Goal: Task Accomplishment & Management: Complete application form

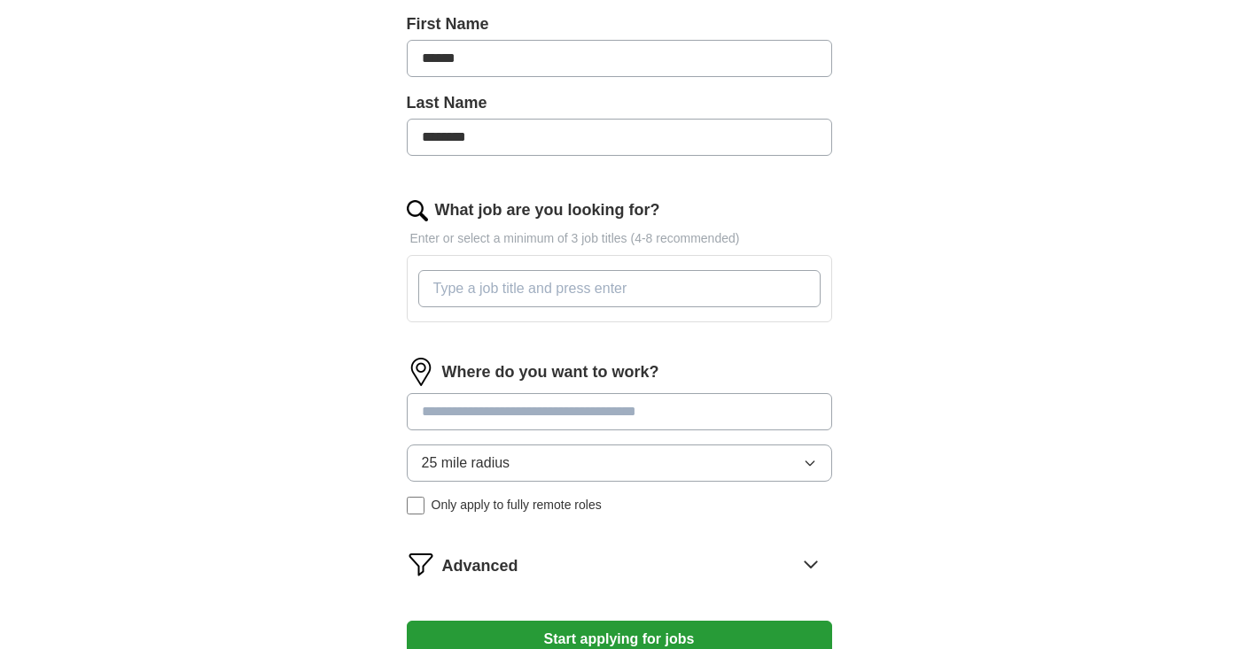
scroll to position [417, 0]
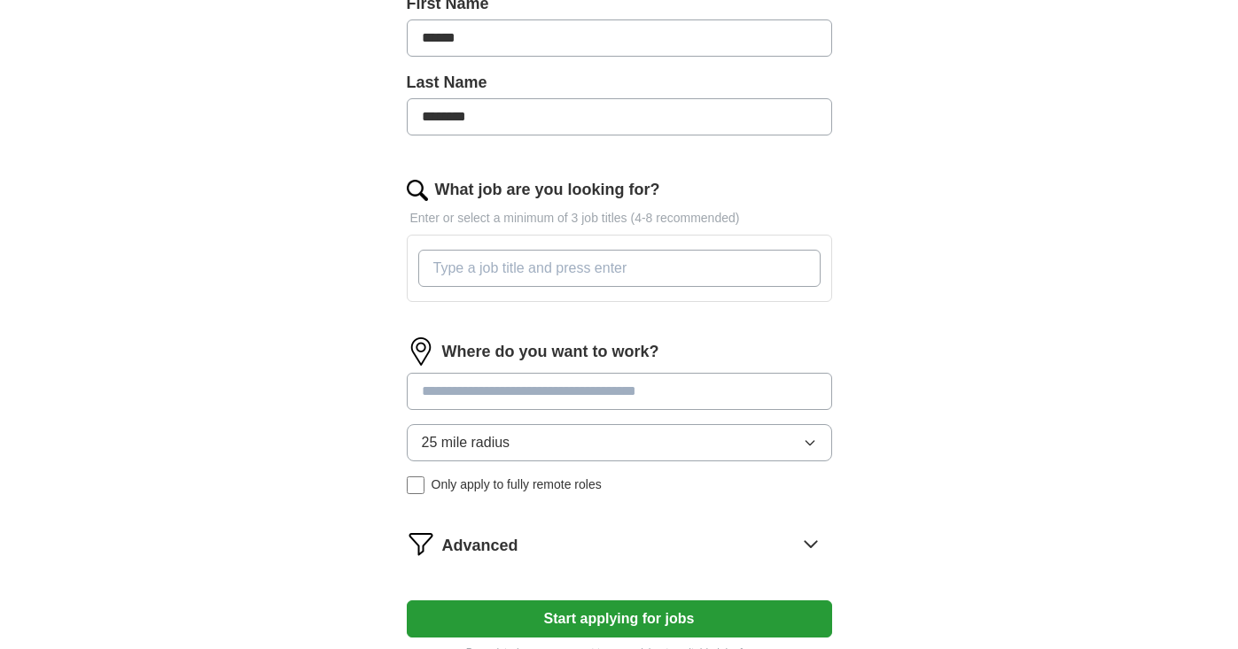
click at [814, 443] on icon "button" at bounding box center [810, 443] width 14 height 14
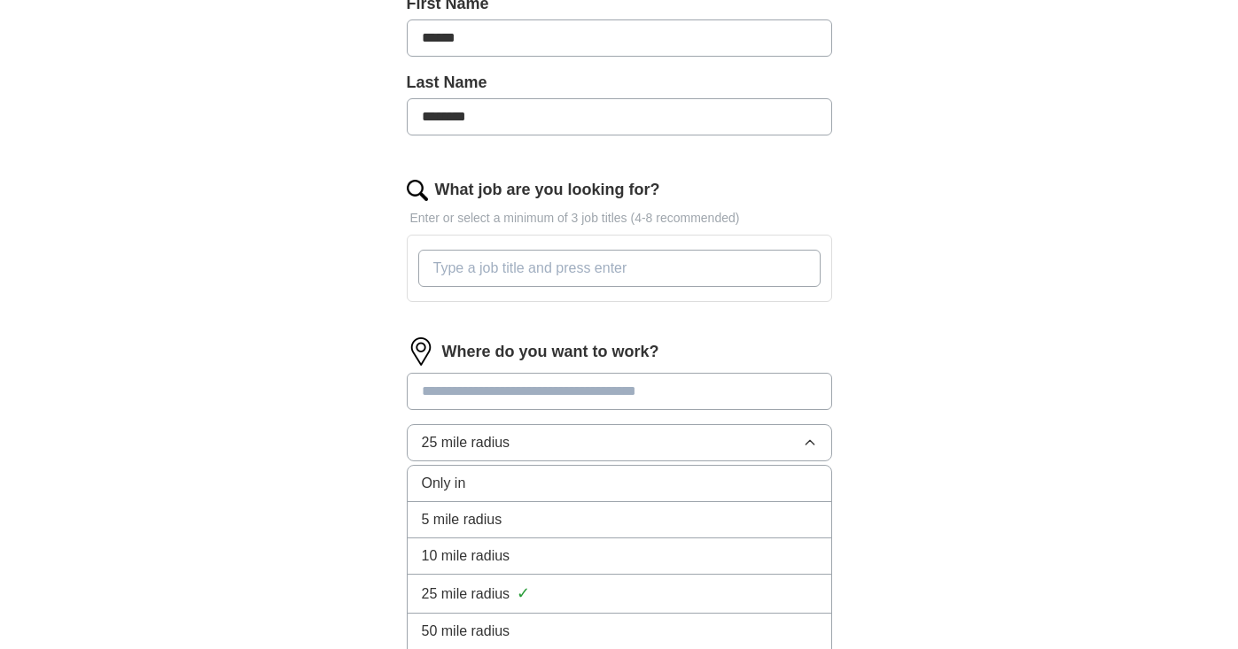
click at [621, 622] on div "50 mile radius" at bounding box center [619, 631] width 395 height 21
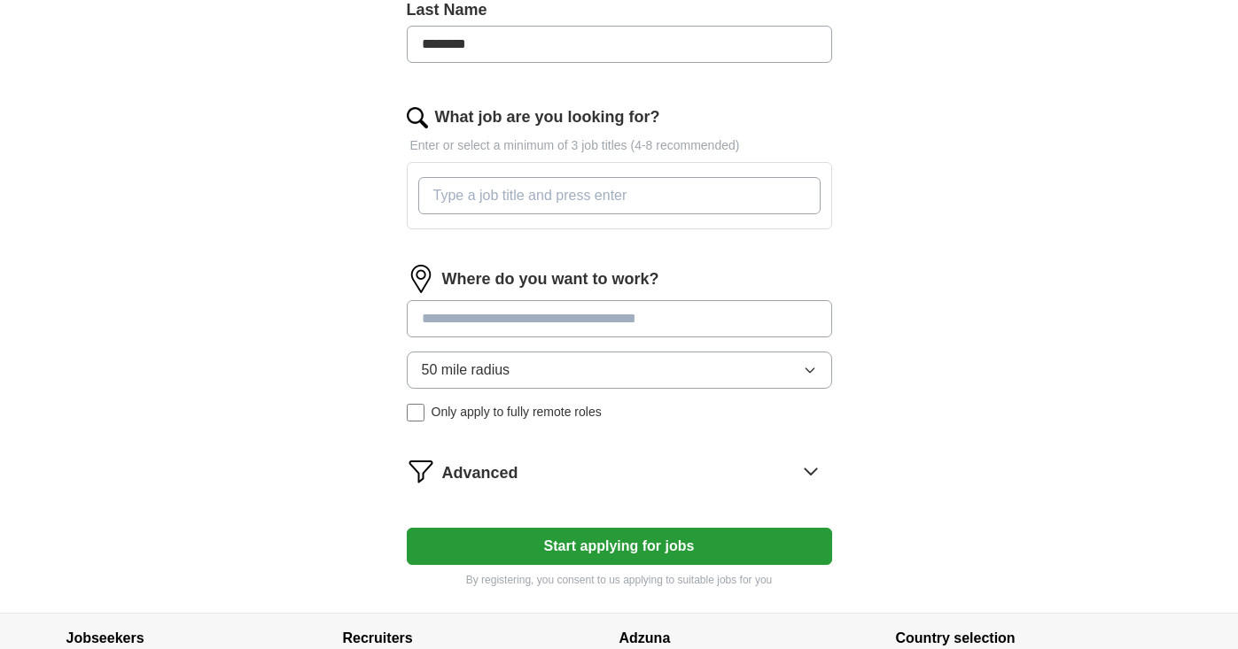
scroll to position [486, 0]
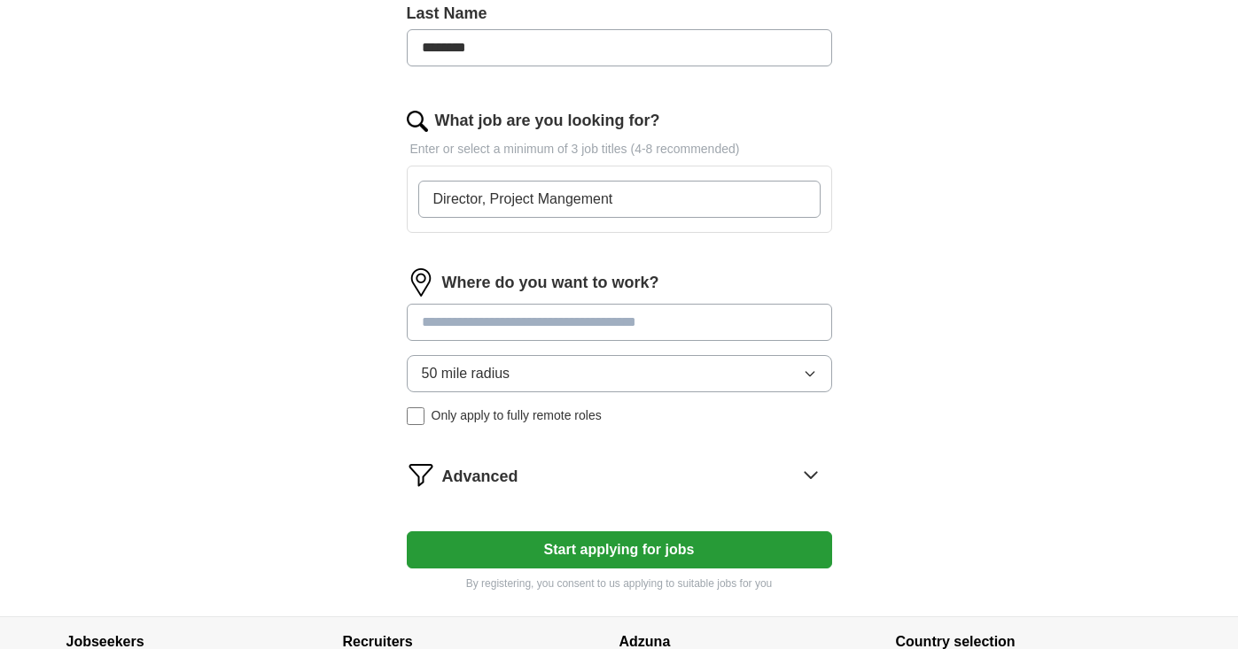
type input "Director, Project Mangement"
click at [801, 201] on input "Director, Project Mangement" at bounding box center [619, 199] width 402 height 37
click at [798, 198] on input "Director, Project Mangement" at bounding box center [619, 199] width 402 height 37
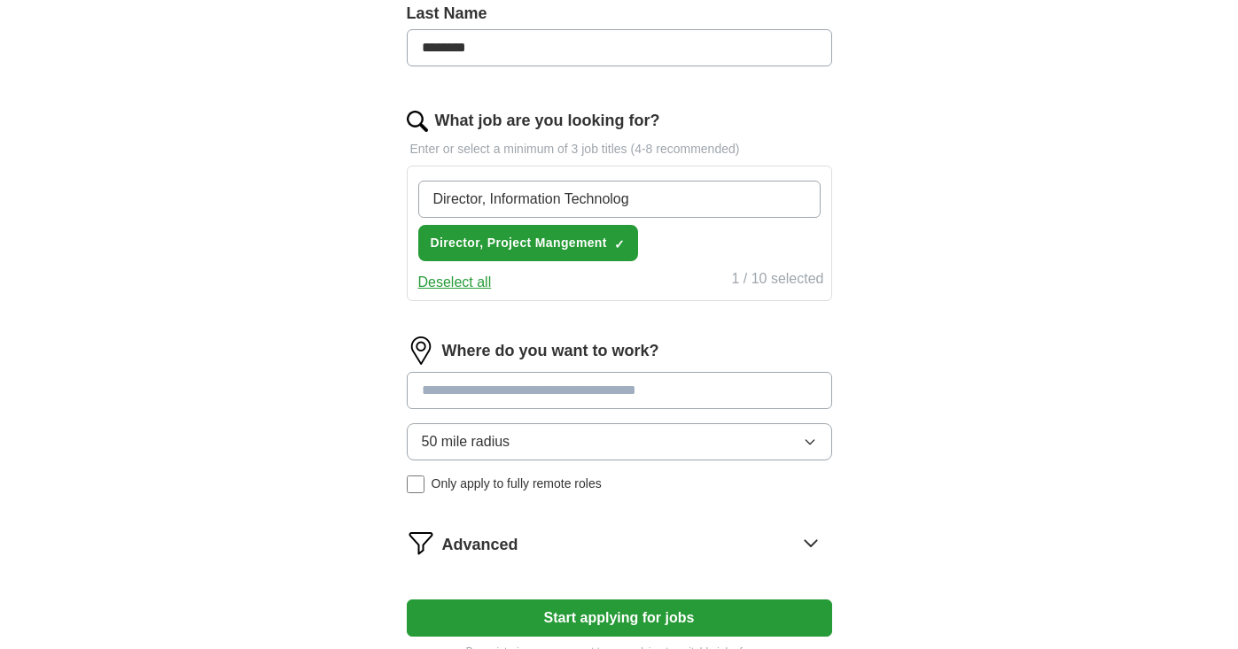
type input "Director, Information Technology"
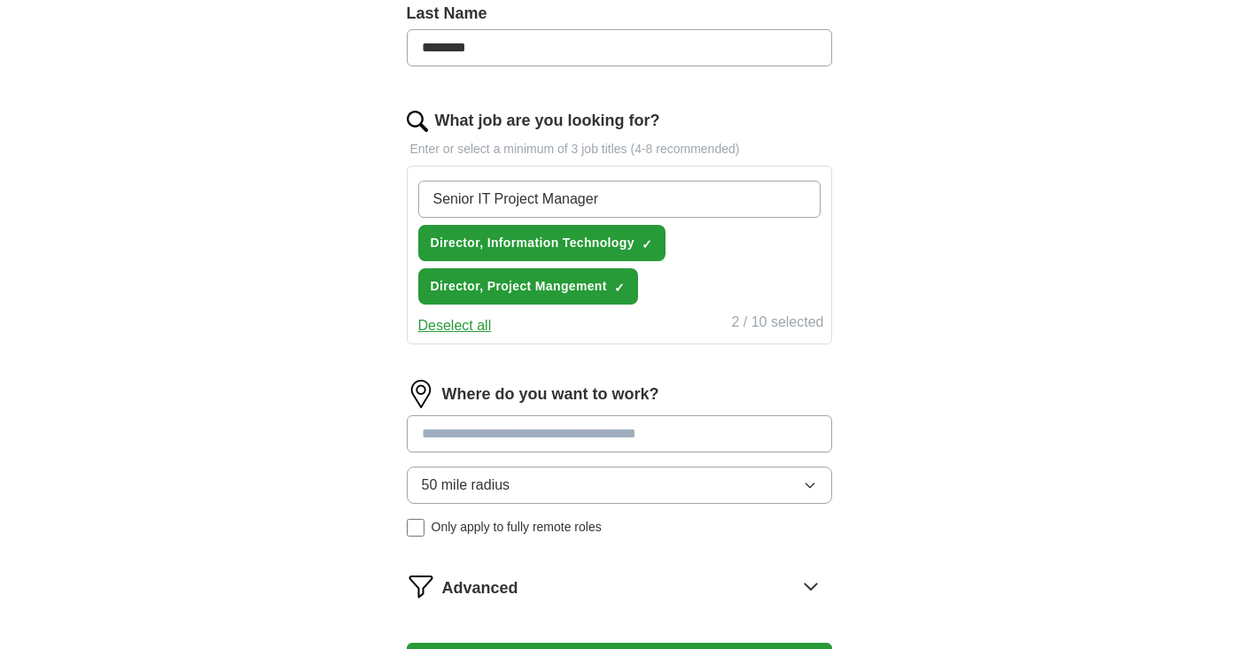
type input "Senior IT Project Manager"
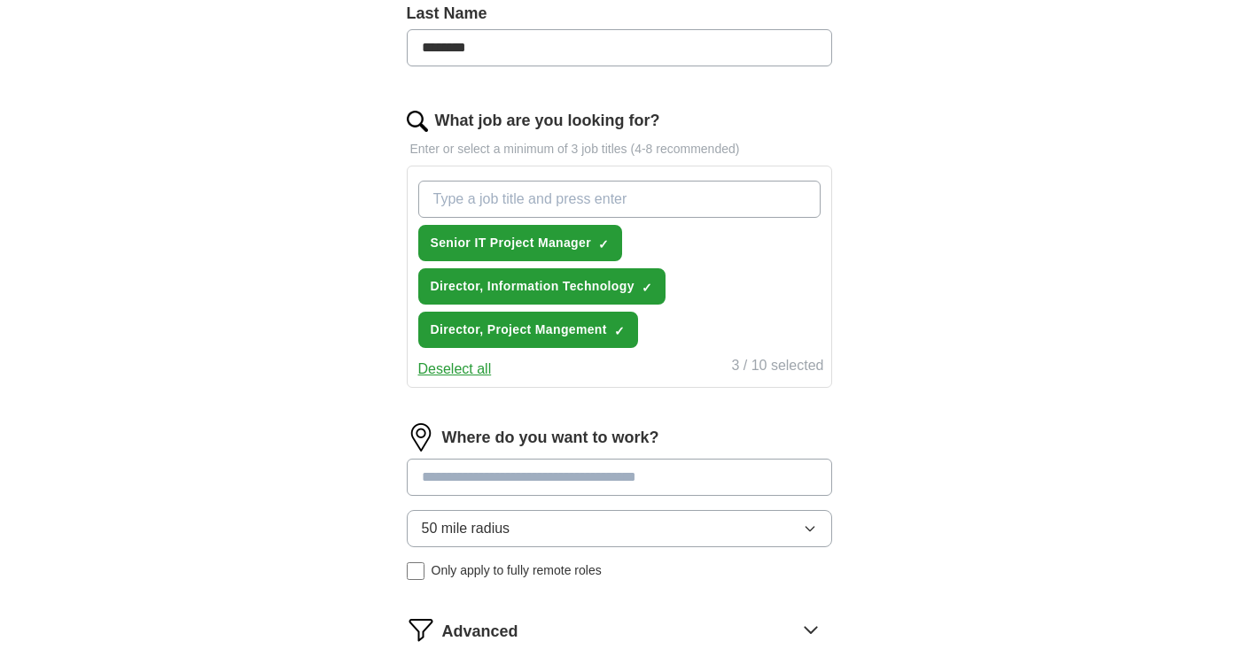
type input "D"
type input "P"
type input "IT Project Management Director"
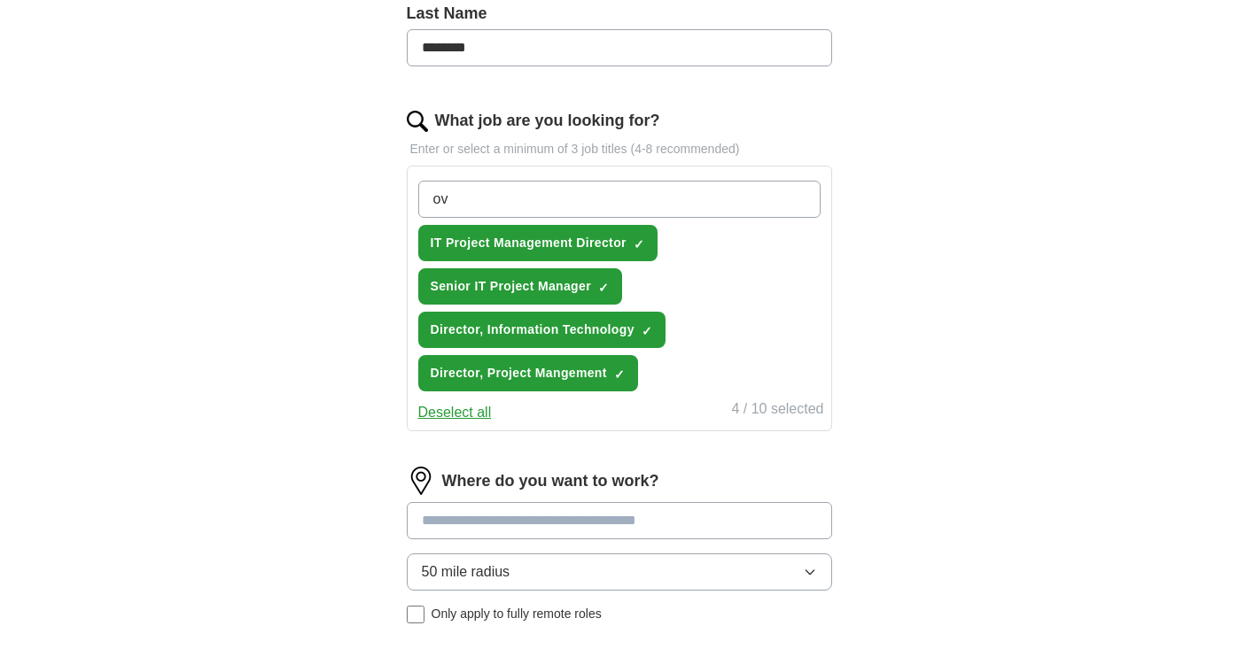
type input "o"
type input "IT Operations Director"
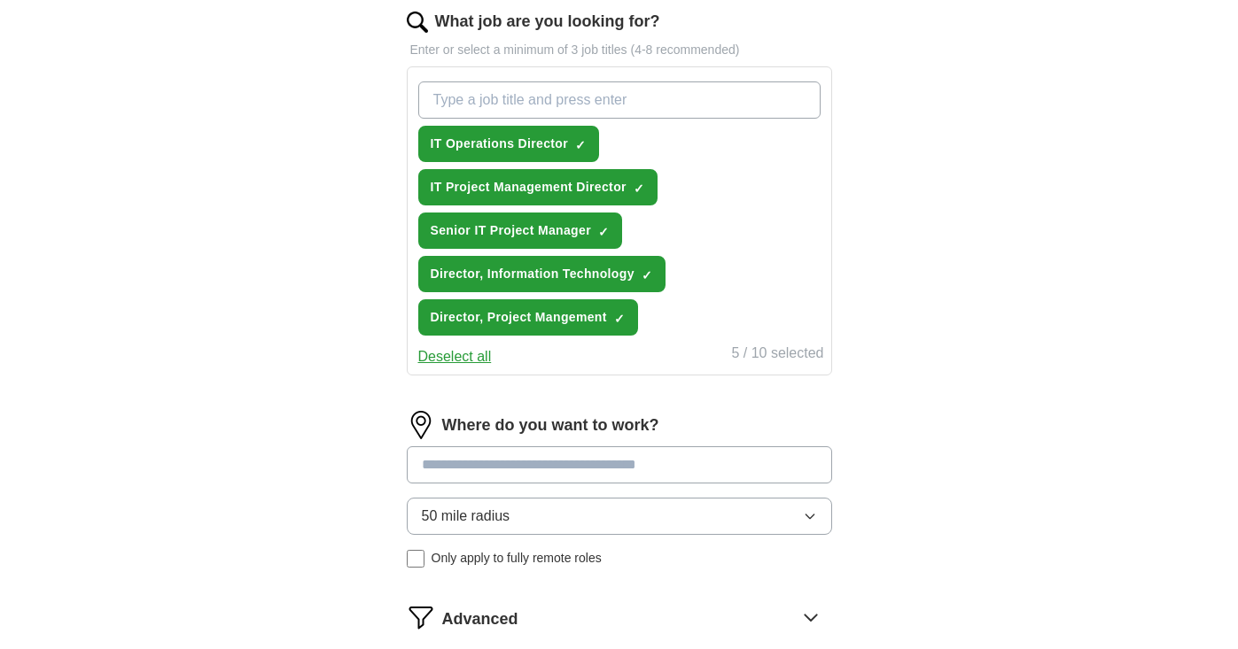
scroll to position [666, 0]
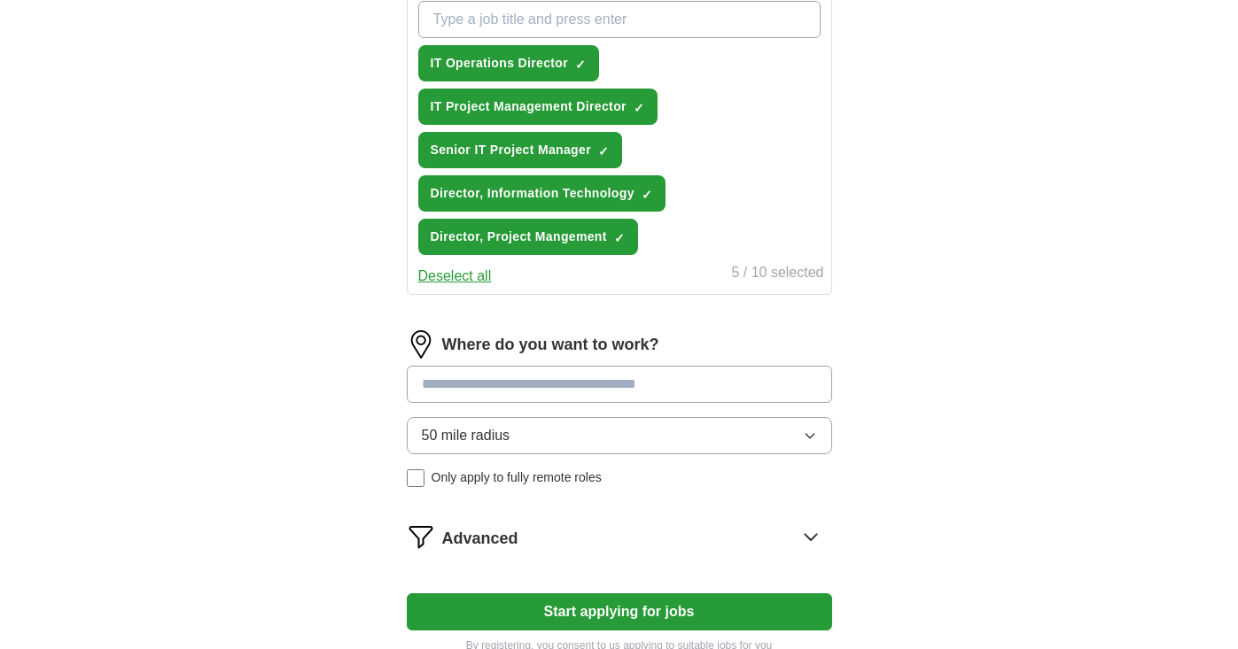
click at [484, 388] on input at bounding box center [619, 384] width 425 height 37
type input "*"
type input "***"
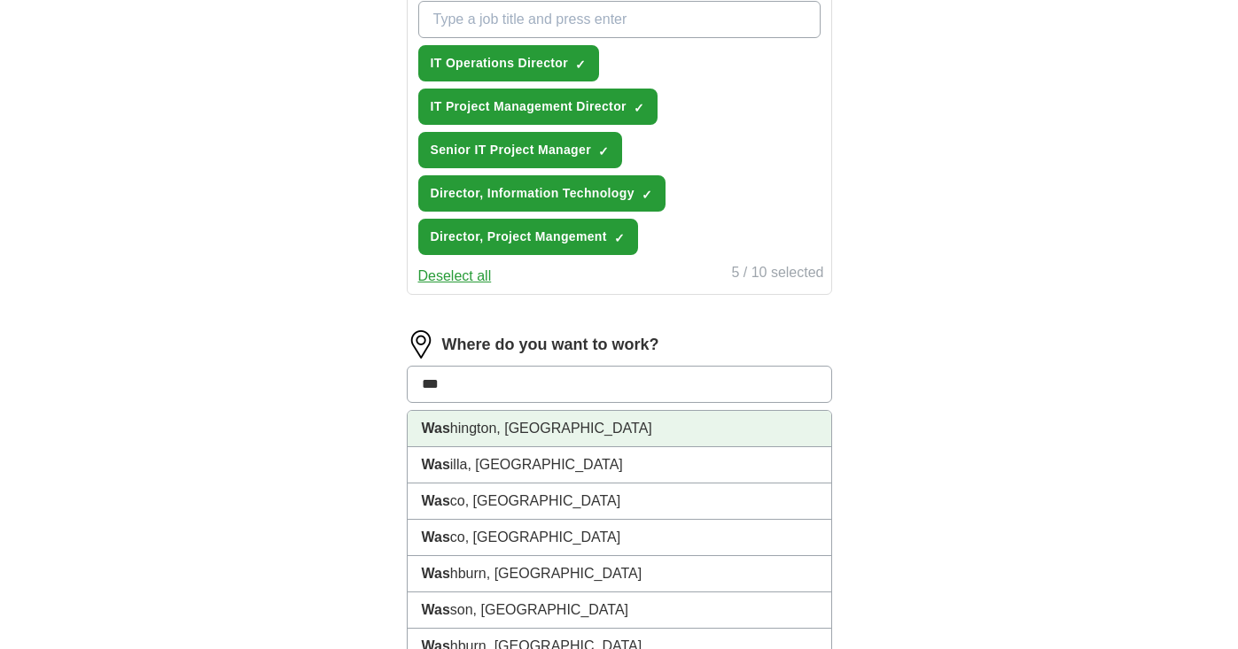
click at [531, 433] on li "Was hington, [GEOGRAPHIC_DATA]" at bounding box center [620, 429] width 424 height 36
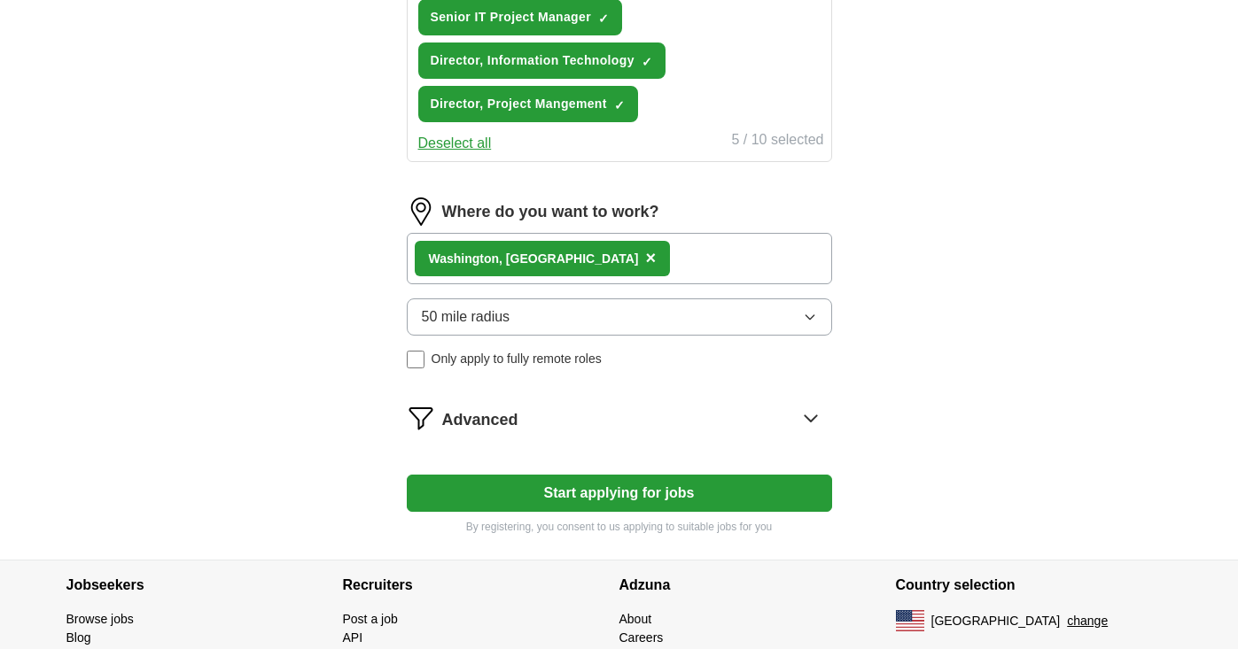
scroll to position [889, 0]
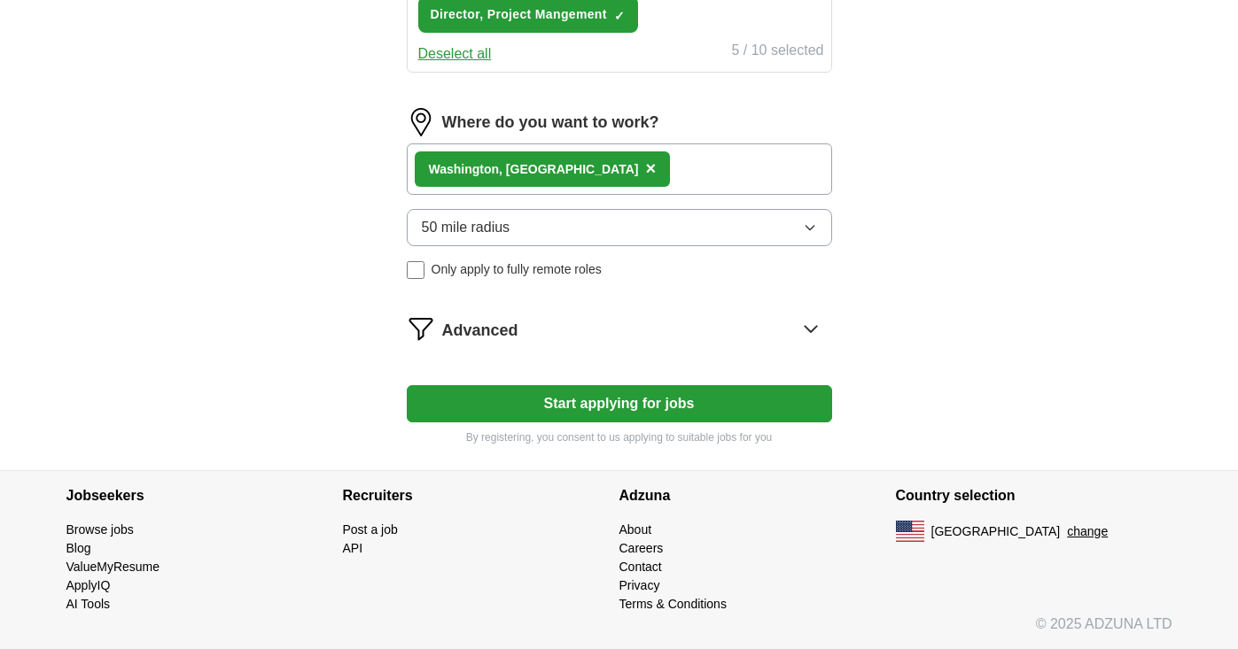
click at [633, 407] on button "Start applying for jobs" at bounding box center [619, 403] width 425 height 37
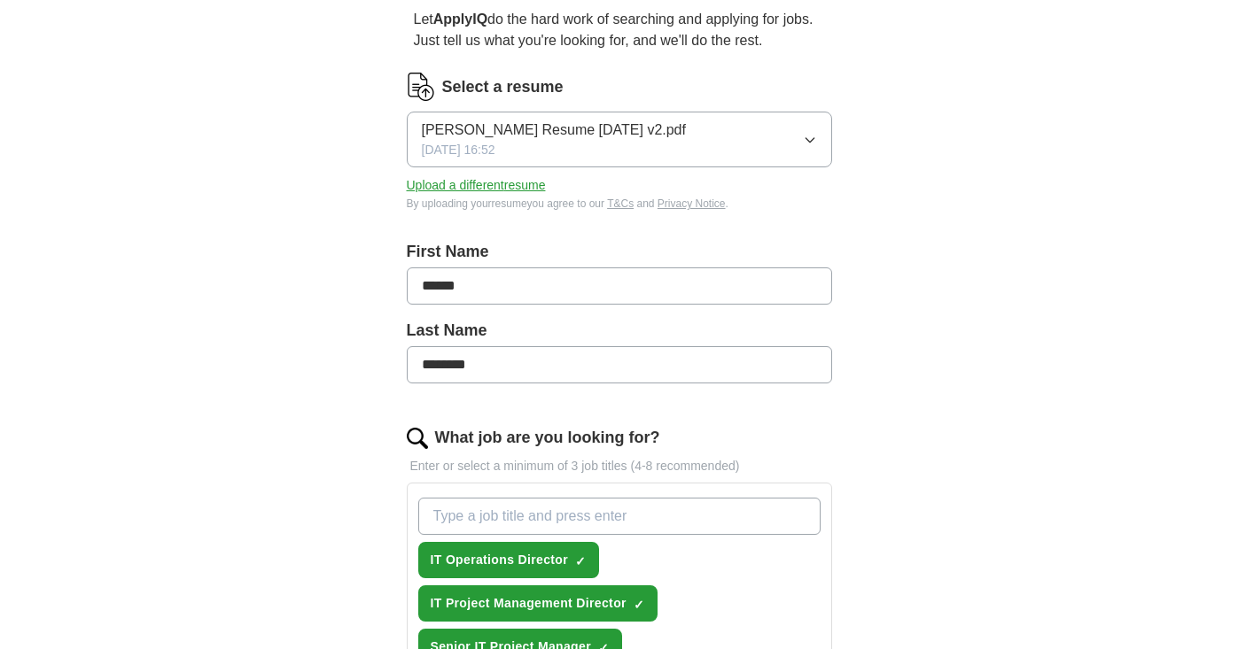
select select "**"
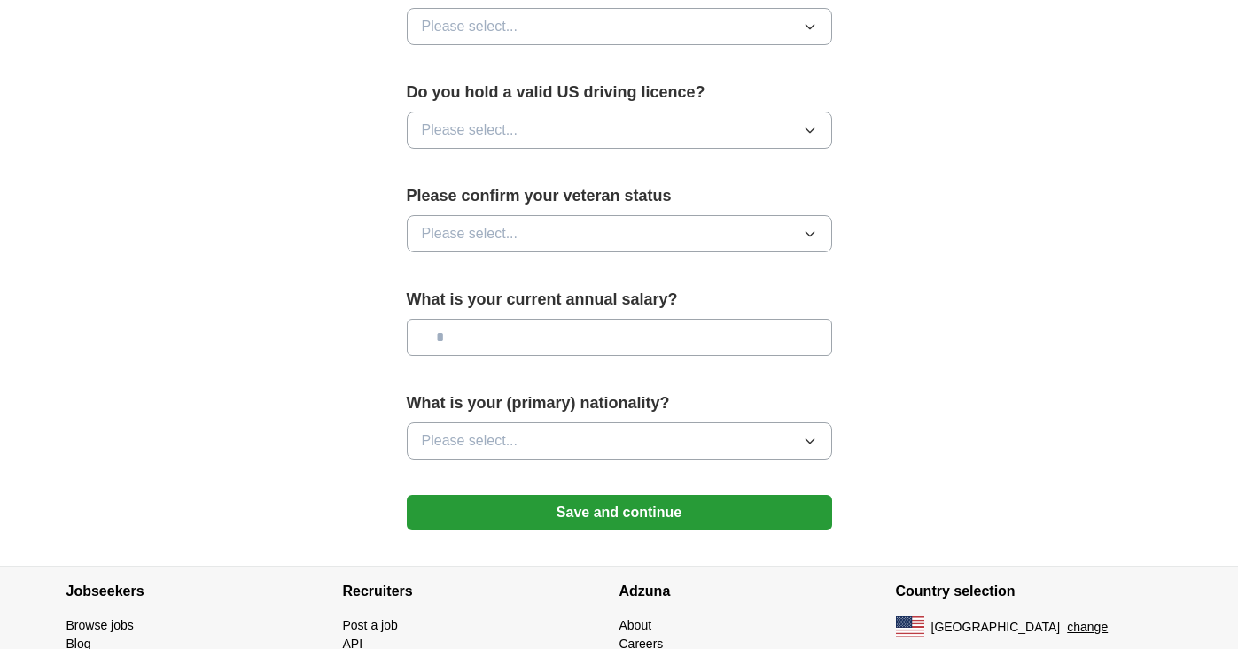
scroll to position [1073, 0]
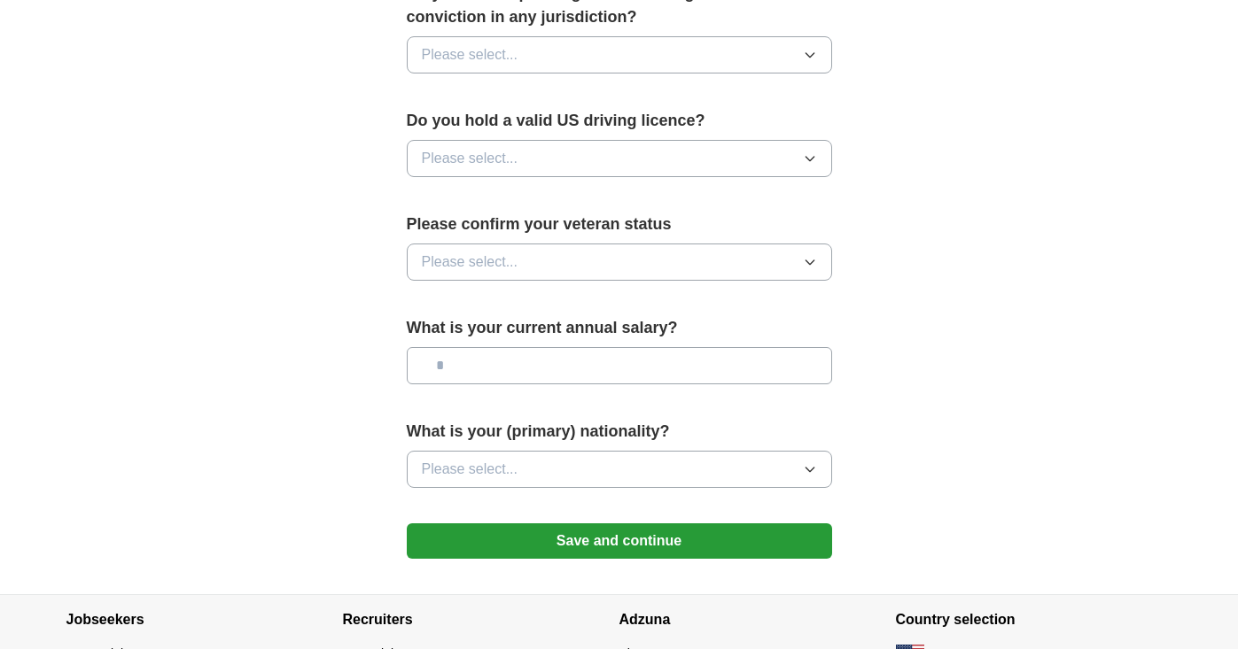
click at [486, 347] on input "text" at bounding box center [619, 365] width 425 height 37
click at [568, 451] on button "Please select..." at bounding box center [619, 469] width 425 height 37
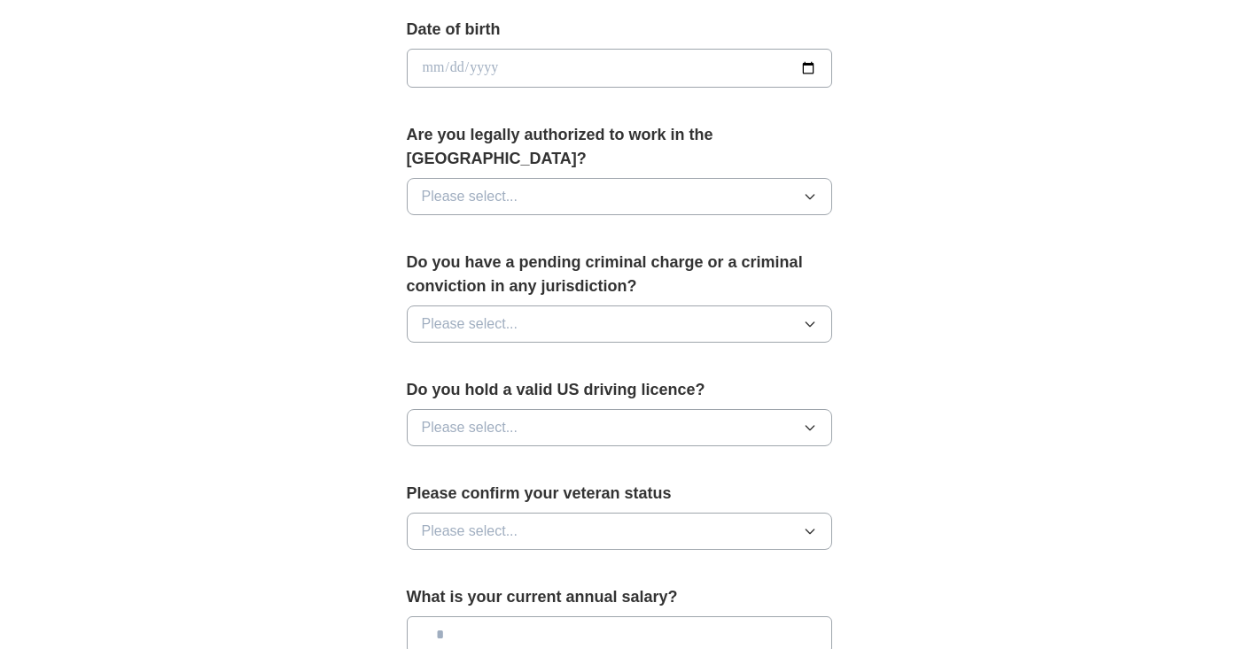
scroll to position [1092, 0]
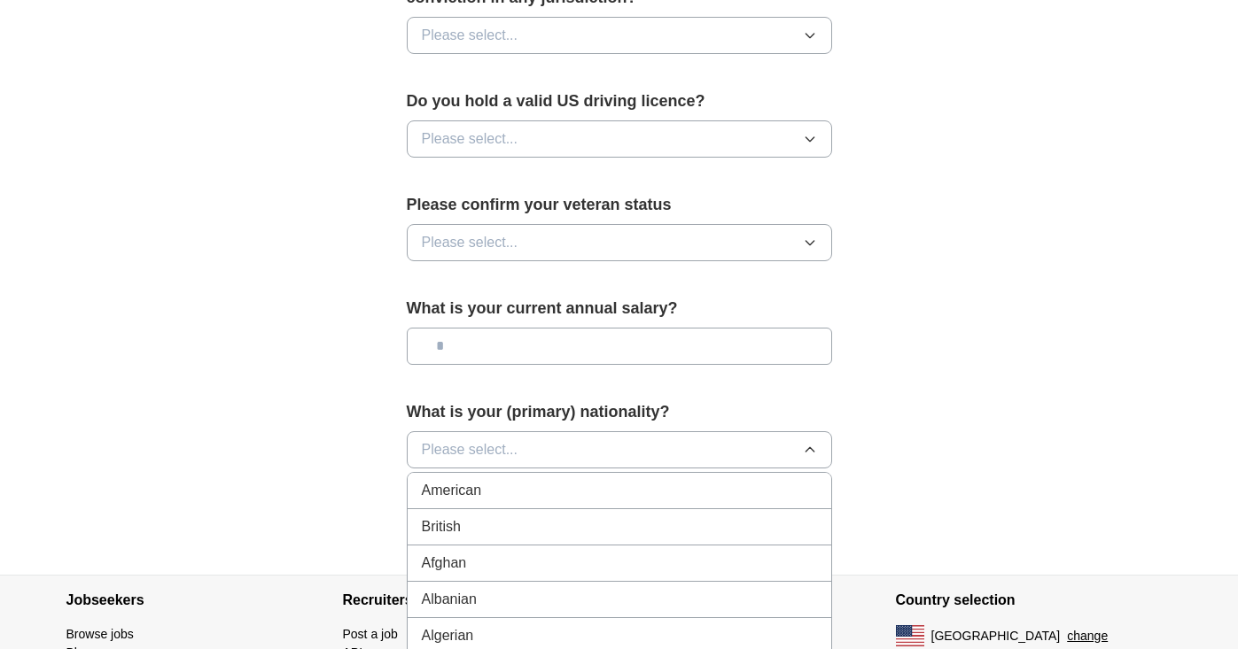
click at [532, 480] on div "American" at bounding box center [619, 490] width 395 height 21
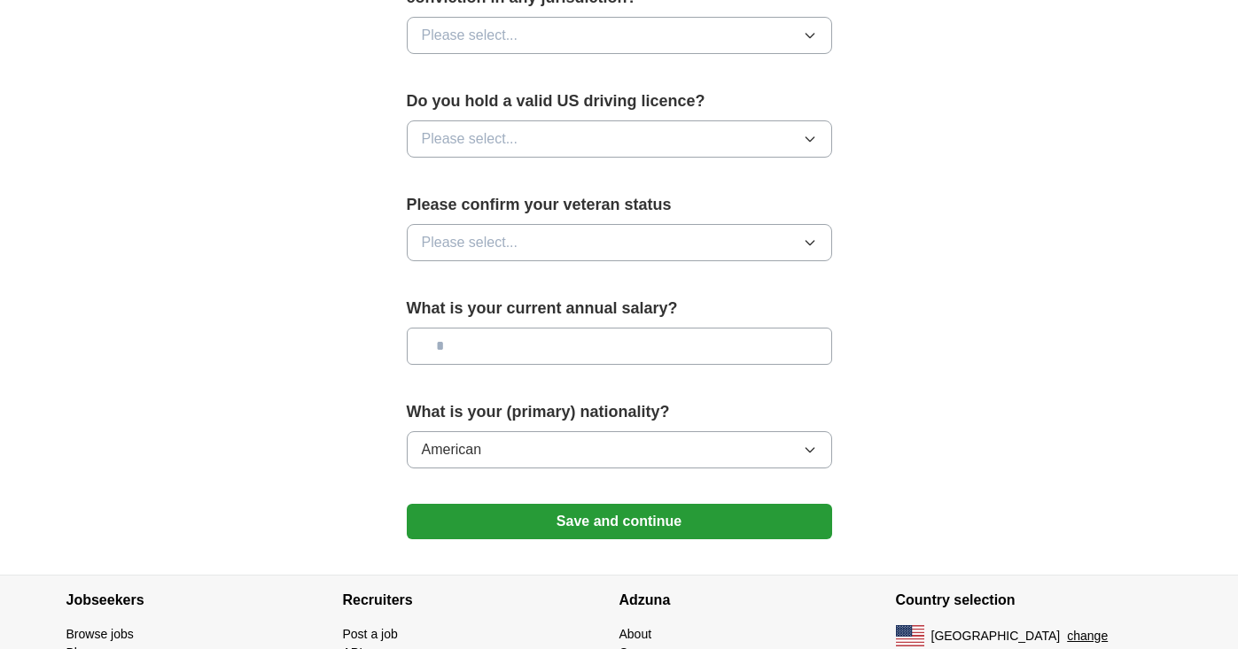
click at [567, 328] on input "text" at bounding box center [619, 346] width 425 height 37
type input "**"
type input "********"
click at [604, 224] on button "Please select..." at bounding box center [619, 242] width 425 height 37
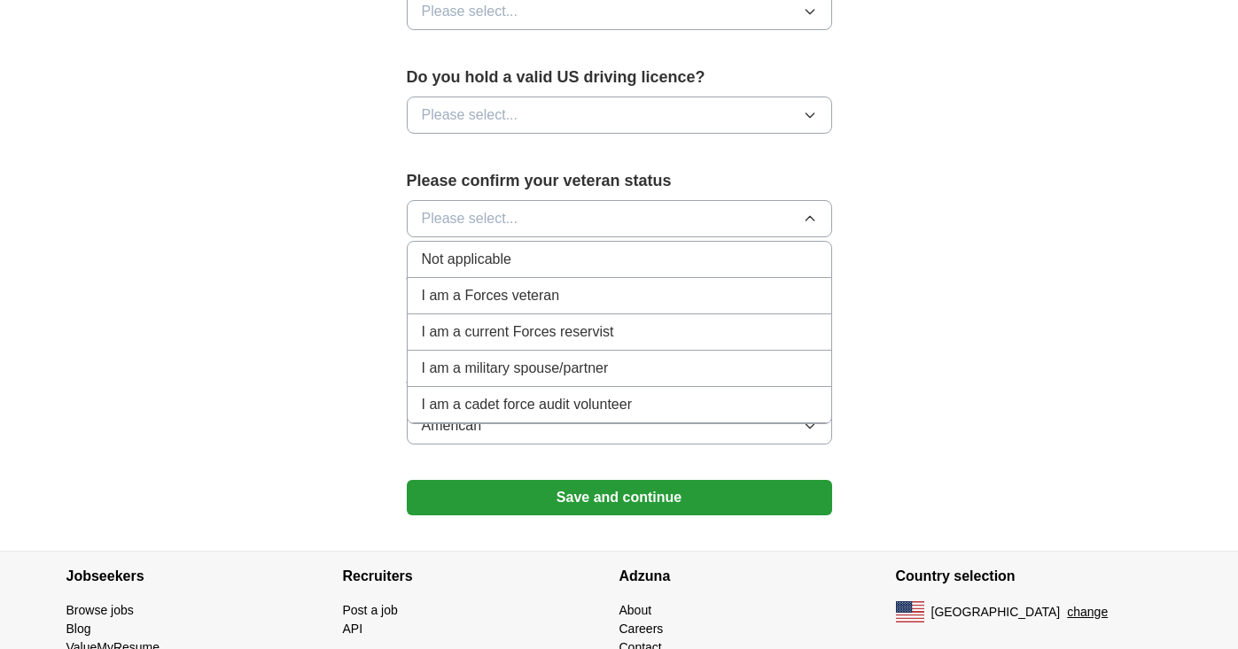
scroll to position [1166, 0]
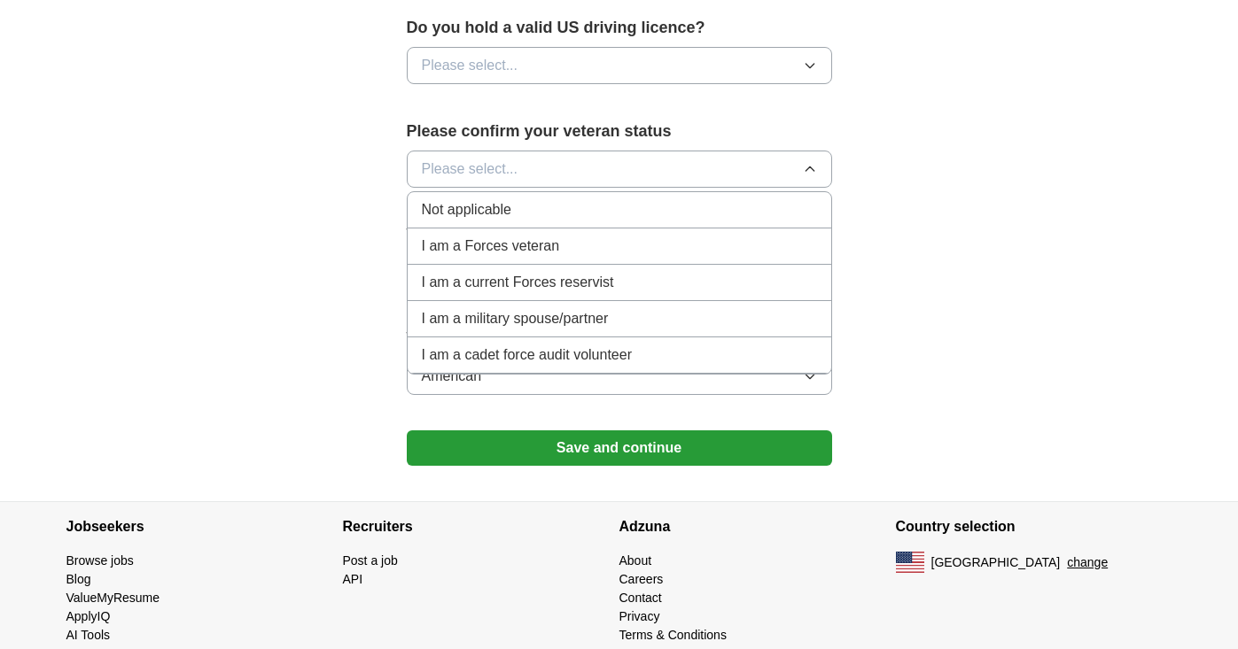
click at [544, 199] on div "Not applicable" at bounding box center [619, 209] width 395 height 21
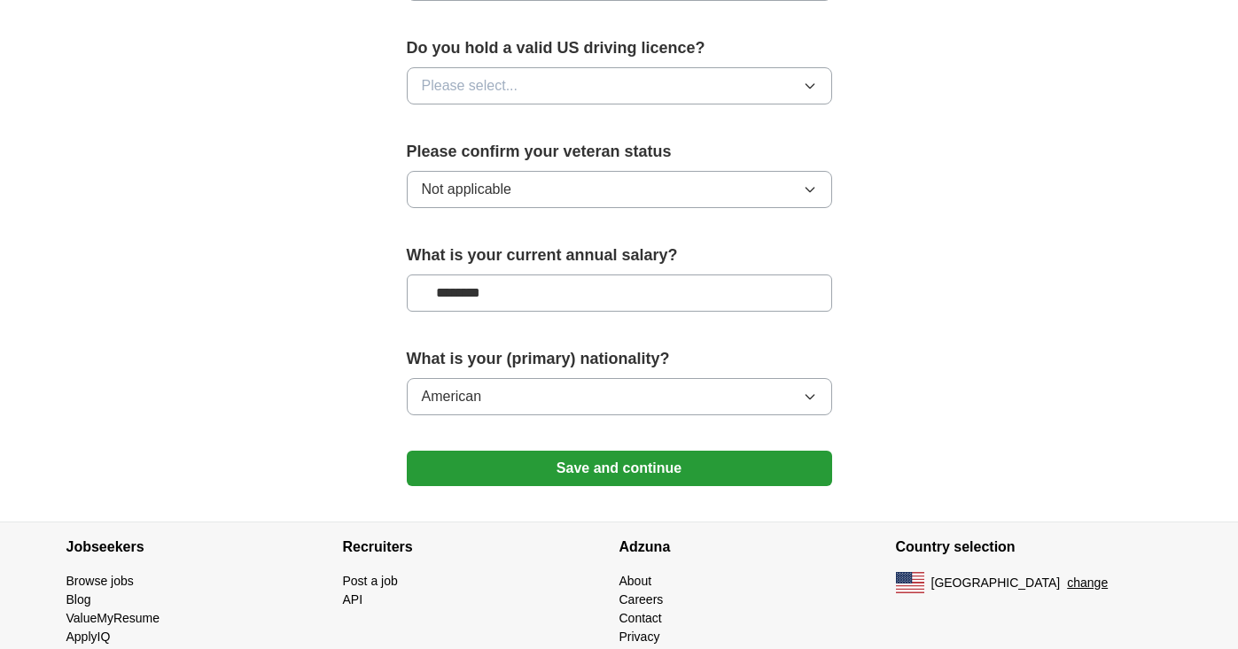
scroll to position [1038, 0]
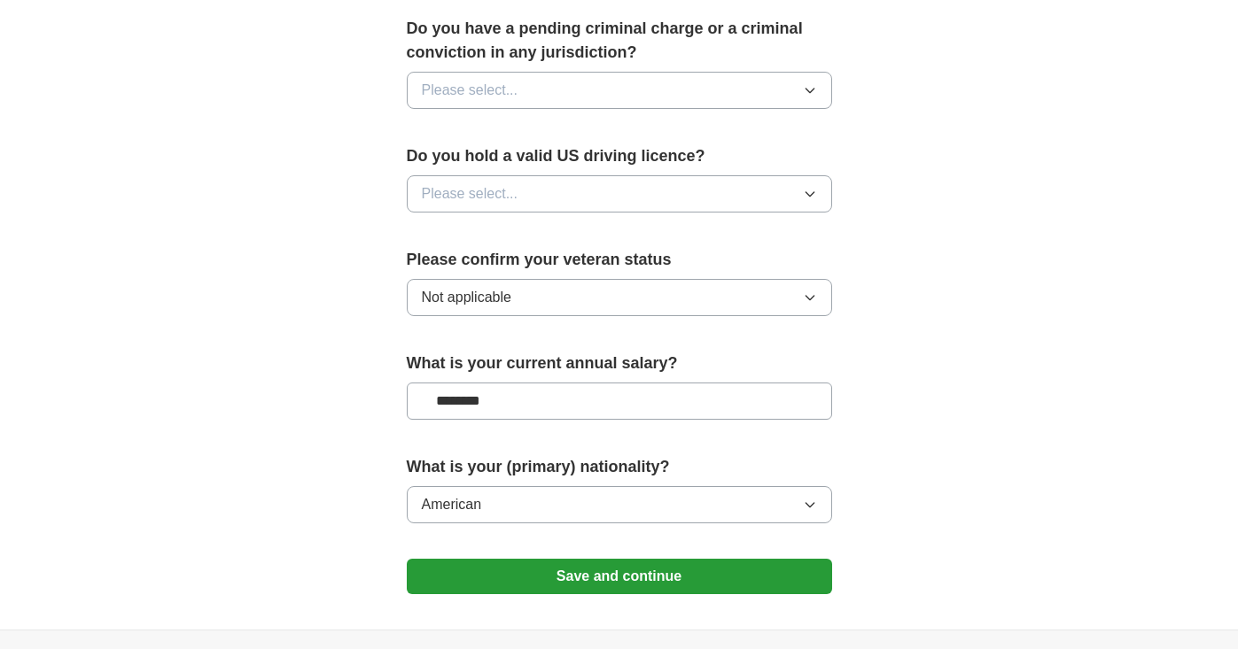
click at [680, 179] on button "Please select..." at bounding box center [619, 193] width 425 height 37
click at [619, 227] on li "Yes" at bounding box center [620, 235] width 424 height 36
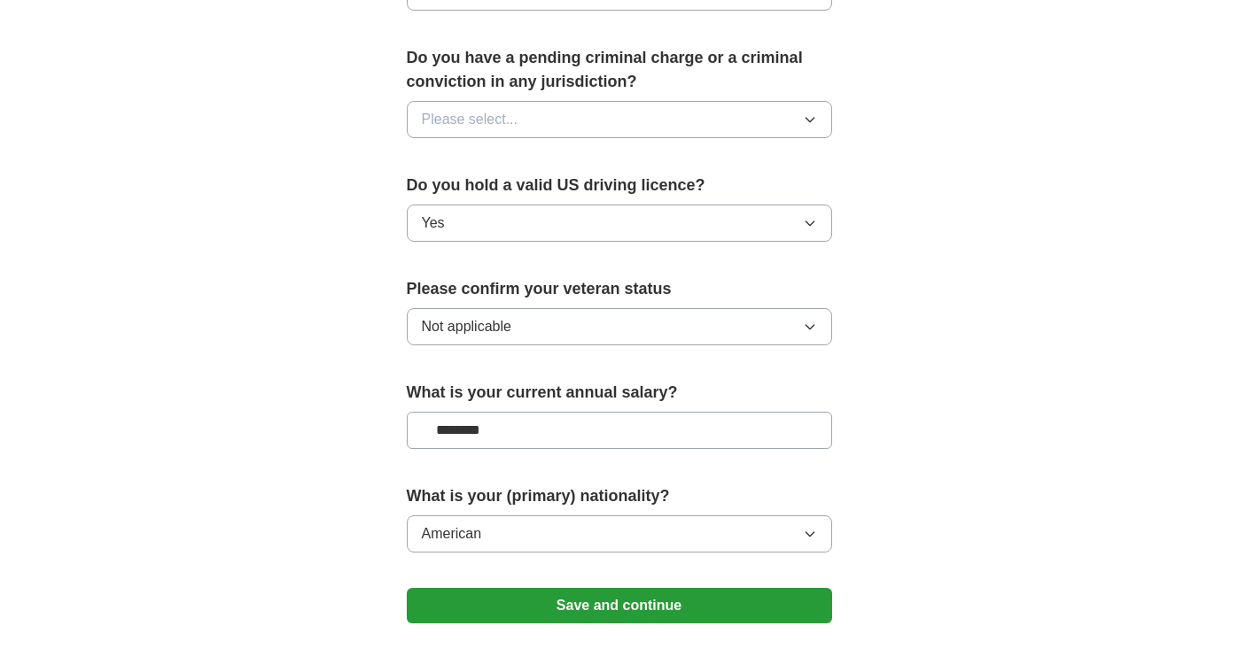
scroll to position [1005, 0]
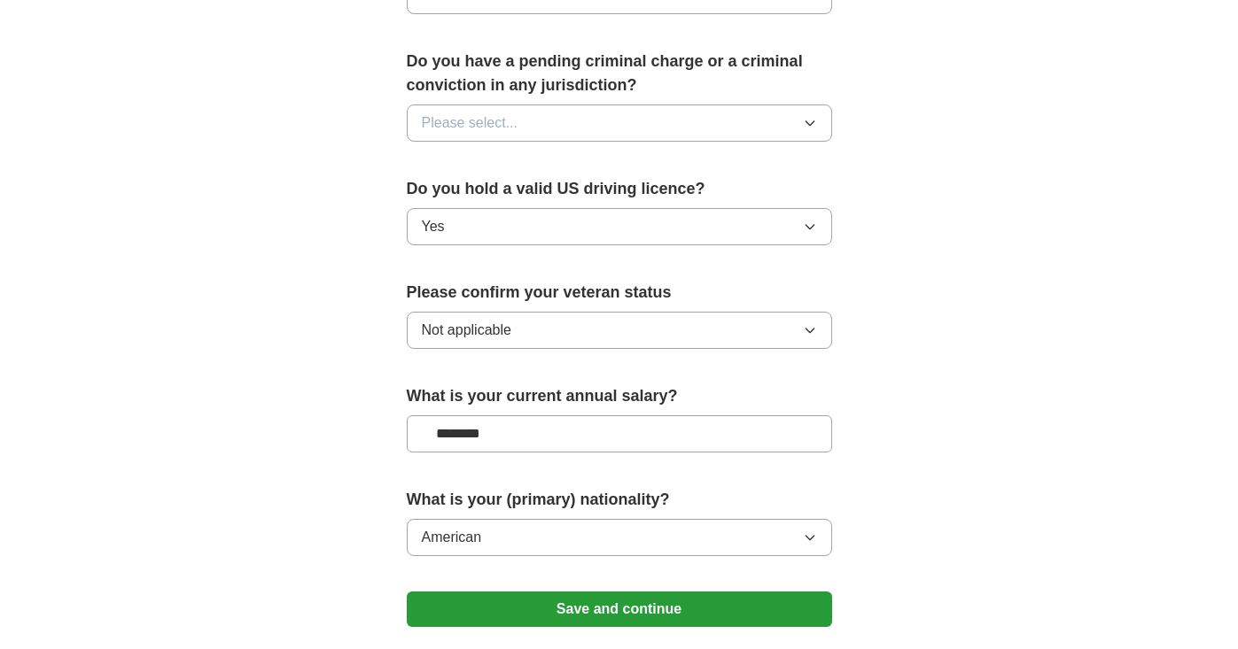
click at [689, 110] on button "Please select..." at bounding box center [619, 123] width 425 height 37
click at [625, 190] on div "No" at bounding box center [619, 200] width 395 height 21
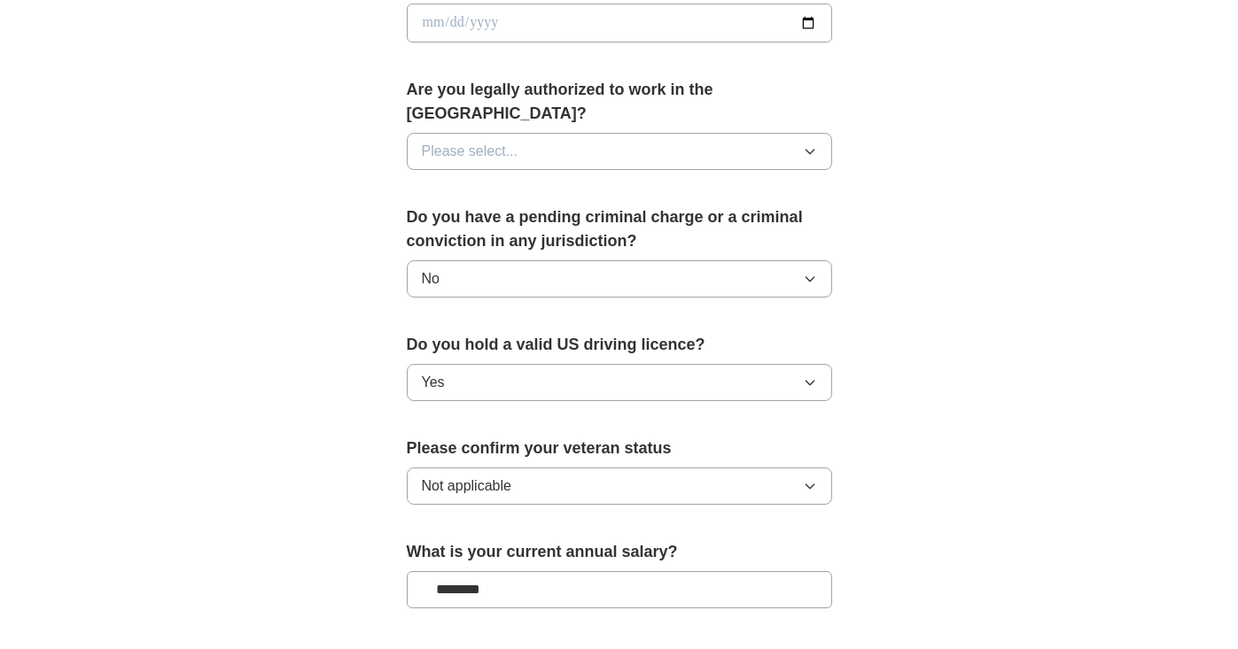
scroll to position [845, 0]
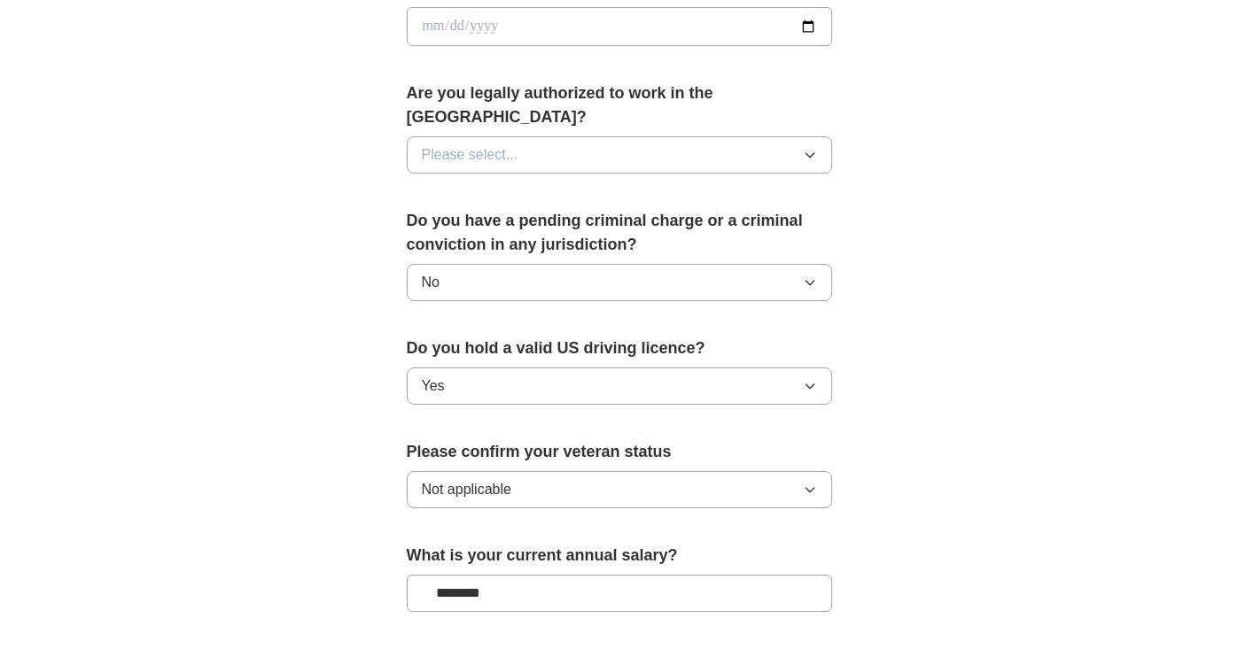
click at [683, 136] on button "Please select..." at bounding box center [619, 154] width 425 height 37
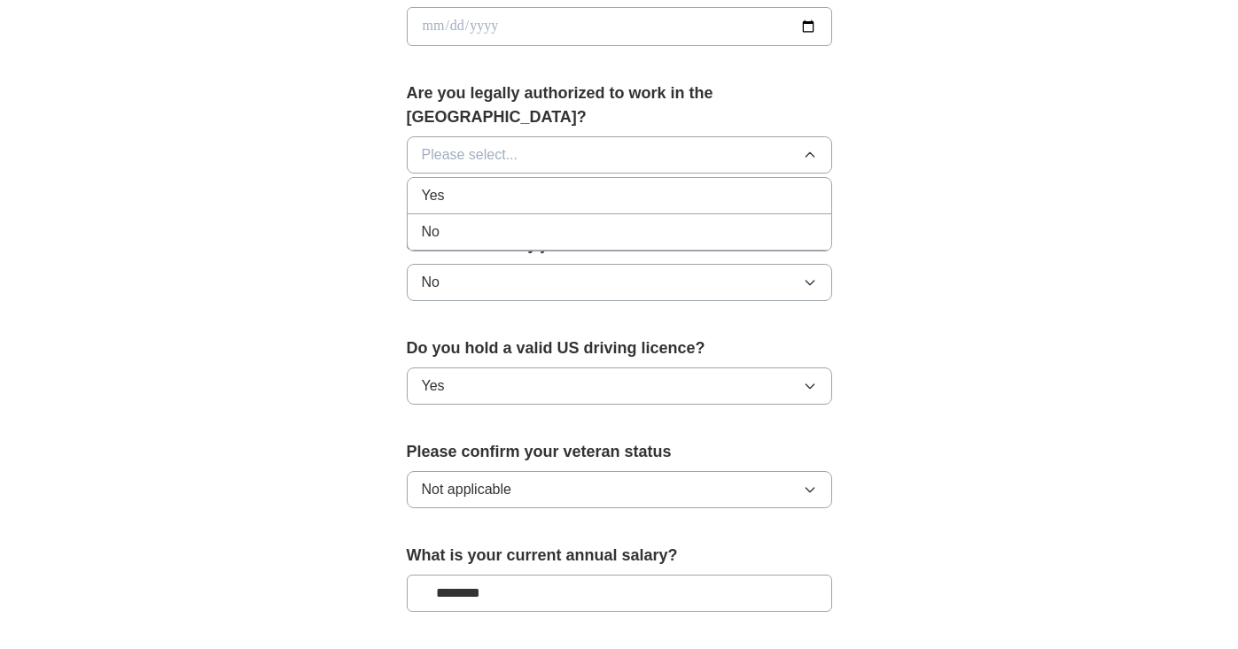
click at [662, 185] on div "Yes" at bounding box center [619, 195] width 395 height 21
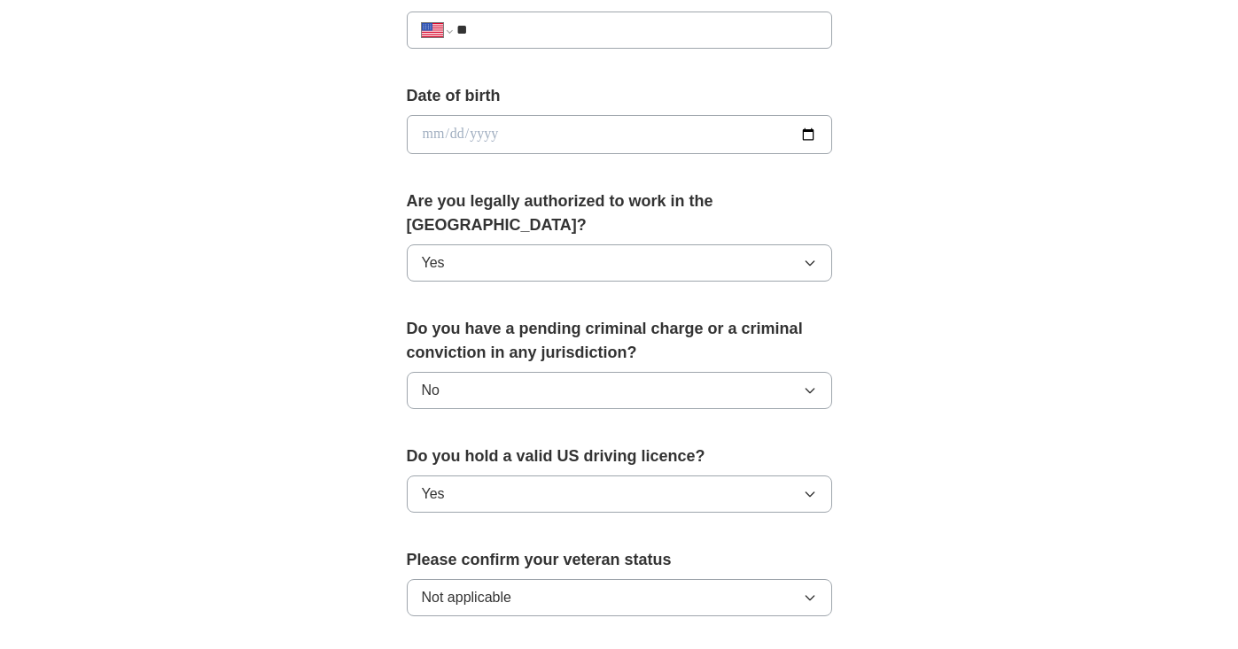
scroll to position [706, 0]
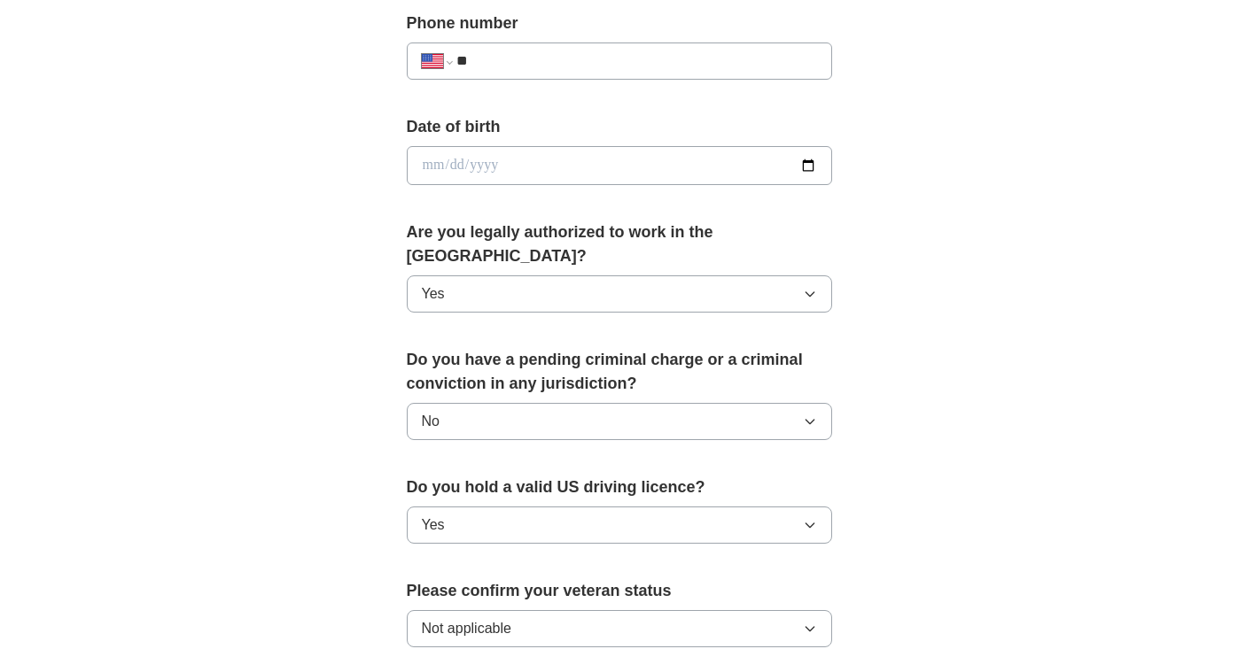
click at [531, 171] on input "date" at bounding box center [619, 165] width 425 height 39
click at [431, 168] on input "date" at bounding box center [619, 165] width 425 height 39
click at [456, 166] on input "date" at bounding box center [619, 165] width 425 height 39
click at [480, 164] on input "date" at bounding box center [619, 165] width 425 height 39
type input "**********"
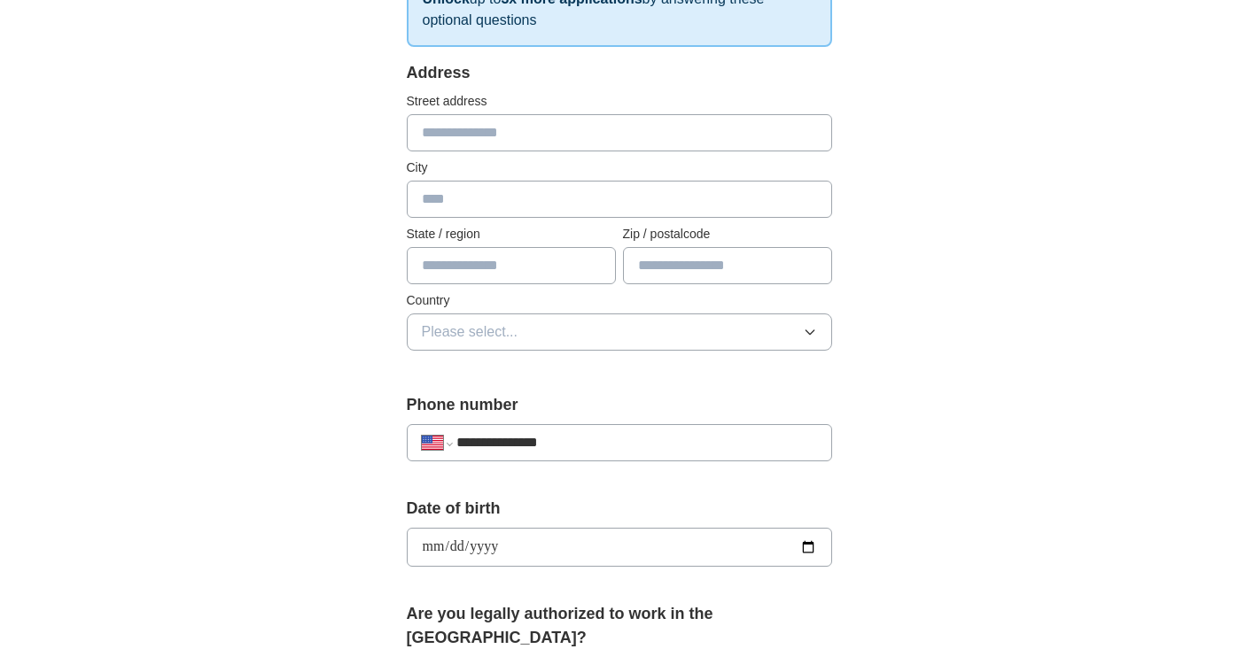
scroll to position [205, 0]
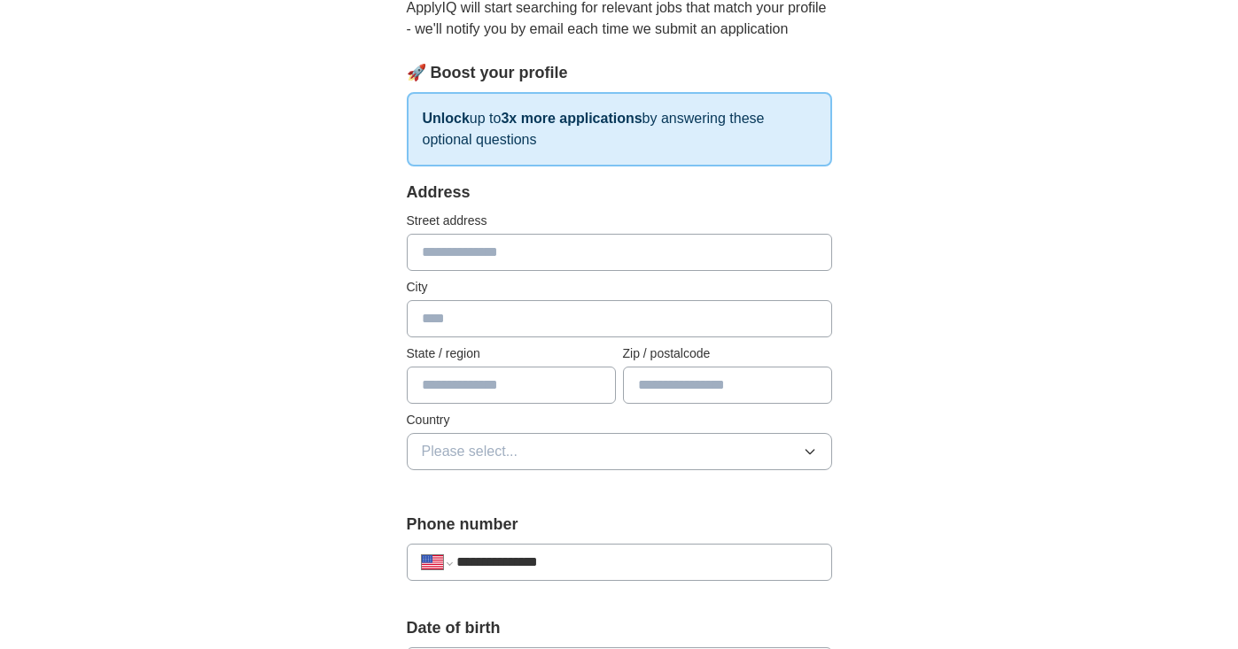
type input "**********"
type input "*****"
type input "**"
type input "*****"
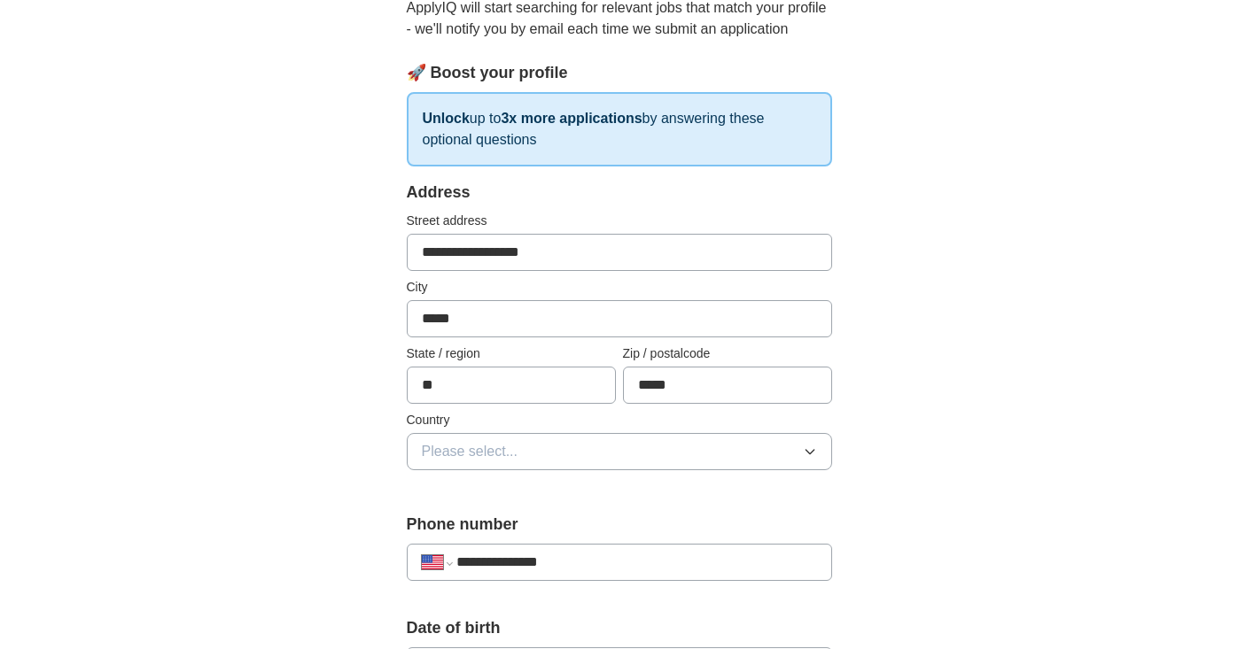
click at [588, 449] on button "Please select..." at bounding box center [619, 451] width 425 height 37
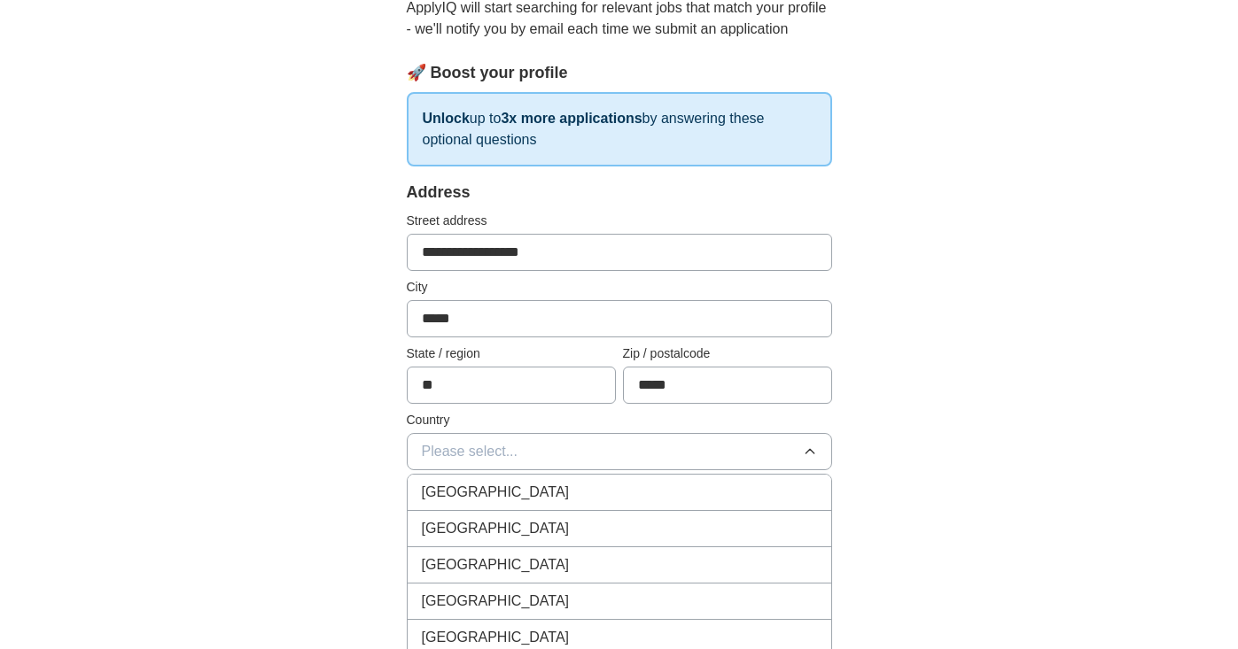
click at [556, 539] on div "[GEOGRAPHIC_DATA]" at bounding box center [619, 528] width 395 height 21
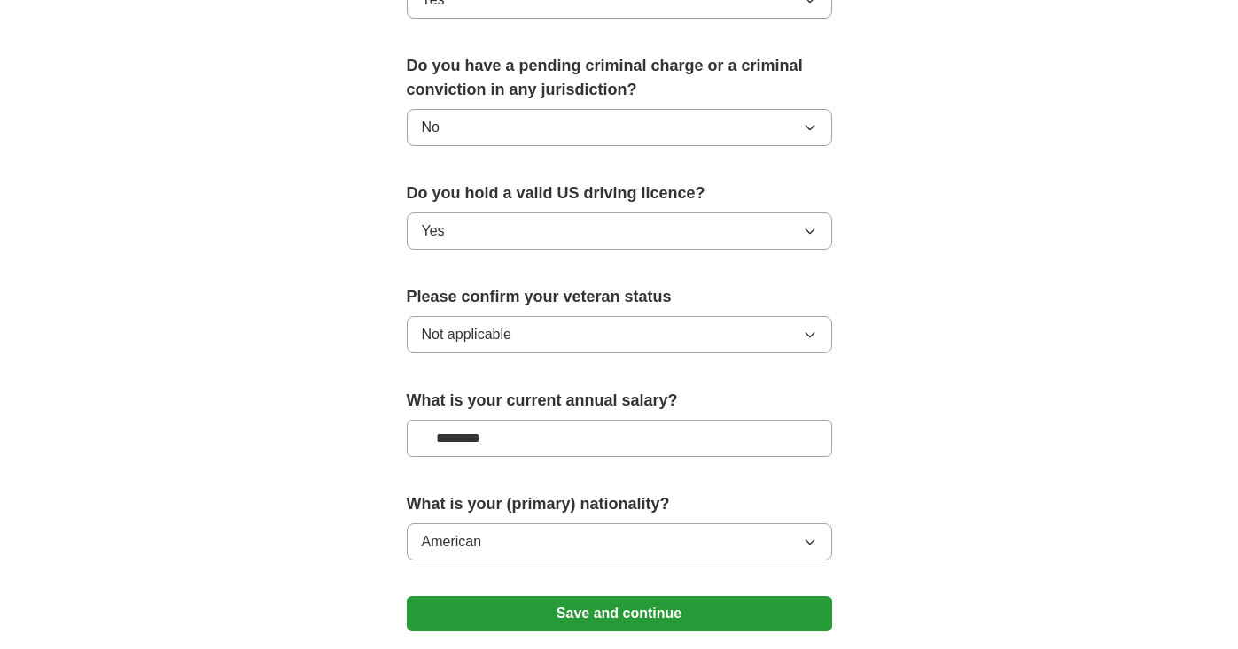
scroll to position [1175, 0]
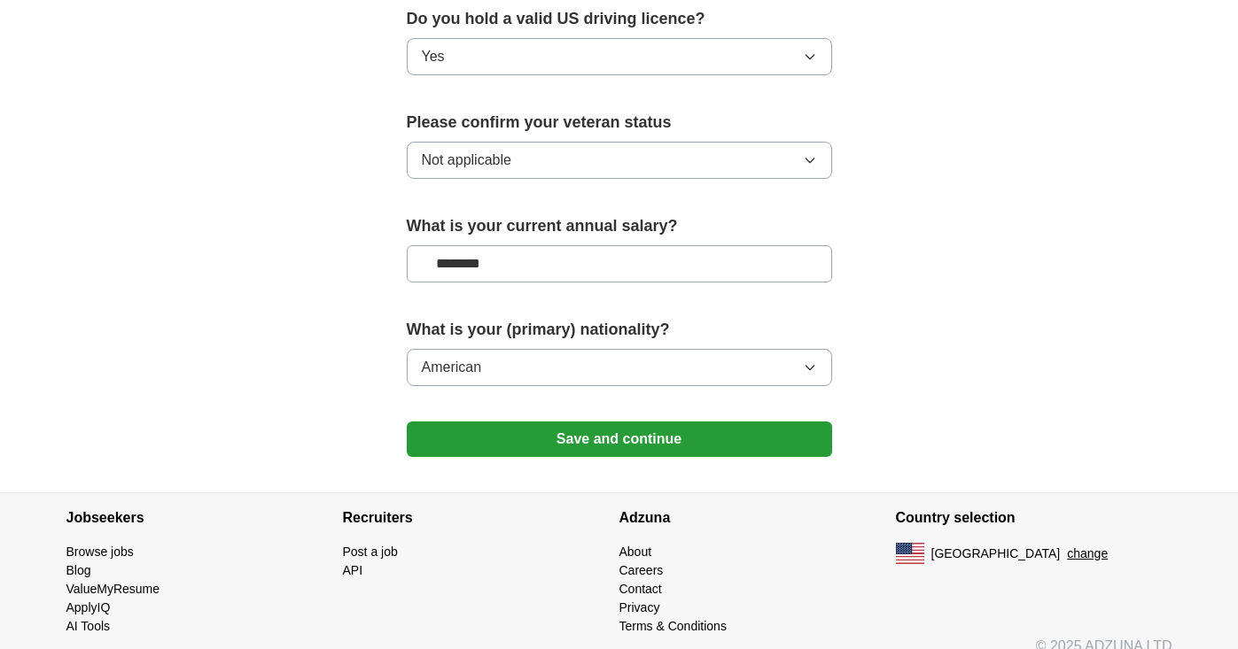
click at [616, 422] on button "Save and continue" at bounding box center [619, 439] width 425 height 35
